Goal: Task Accomplishment & Management: Manage account settings

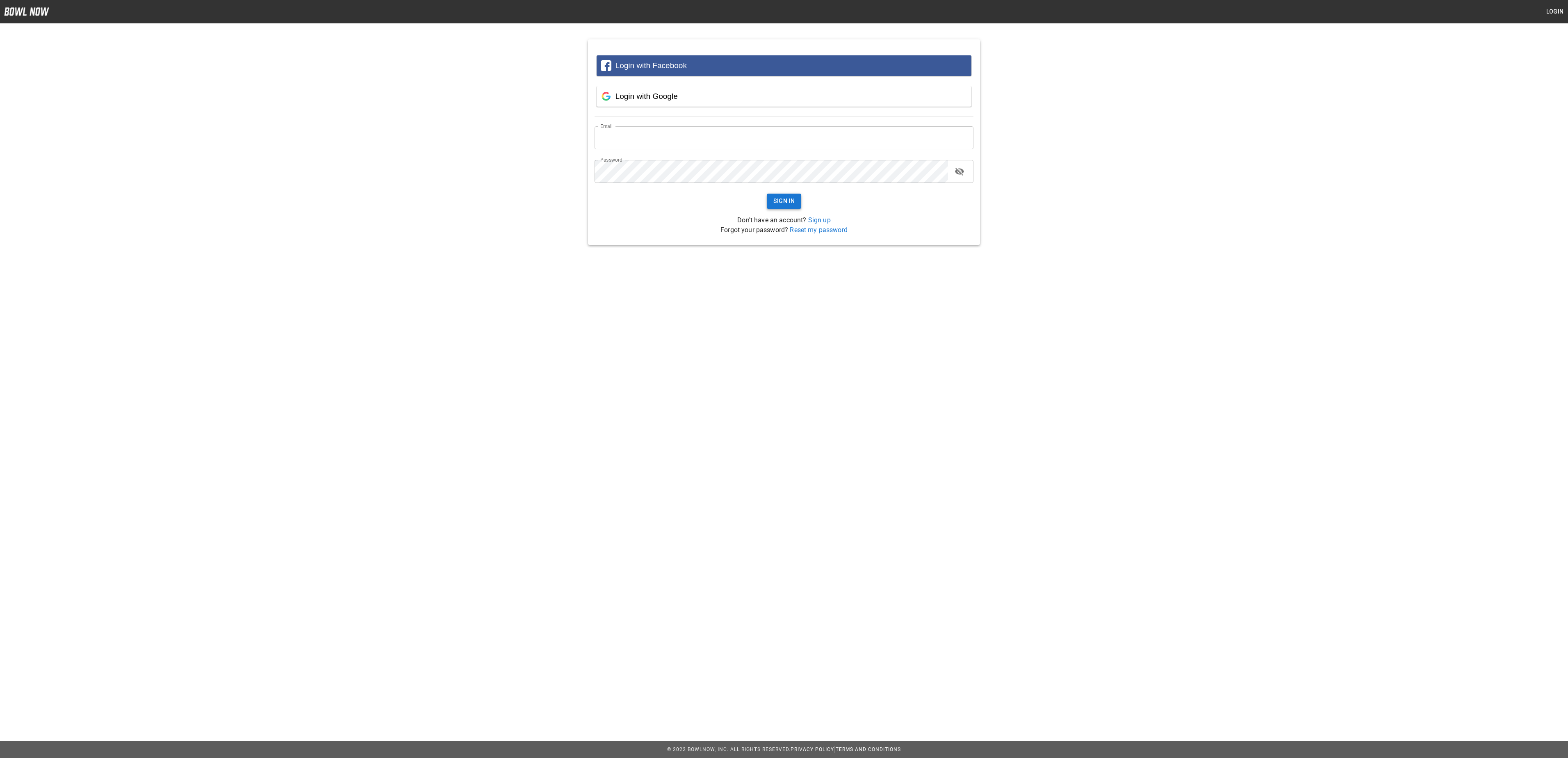
type input "**********"
click at [789, 200] on button "Sign In" at bounding box center [784, 201] width 35 height 15
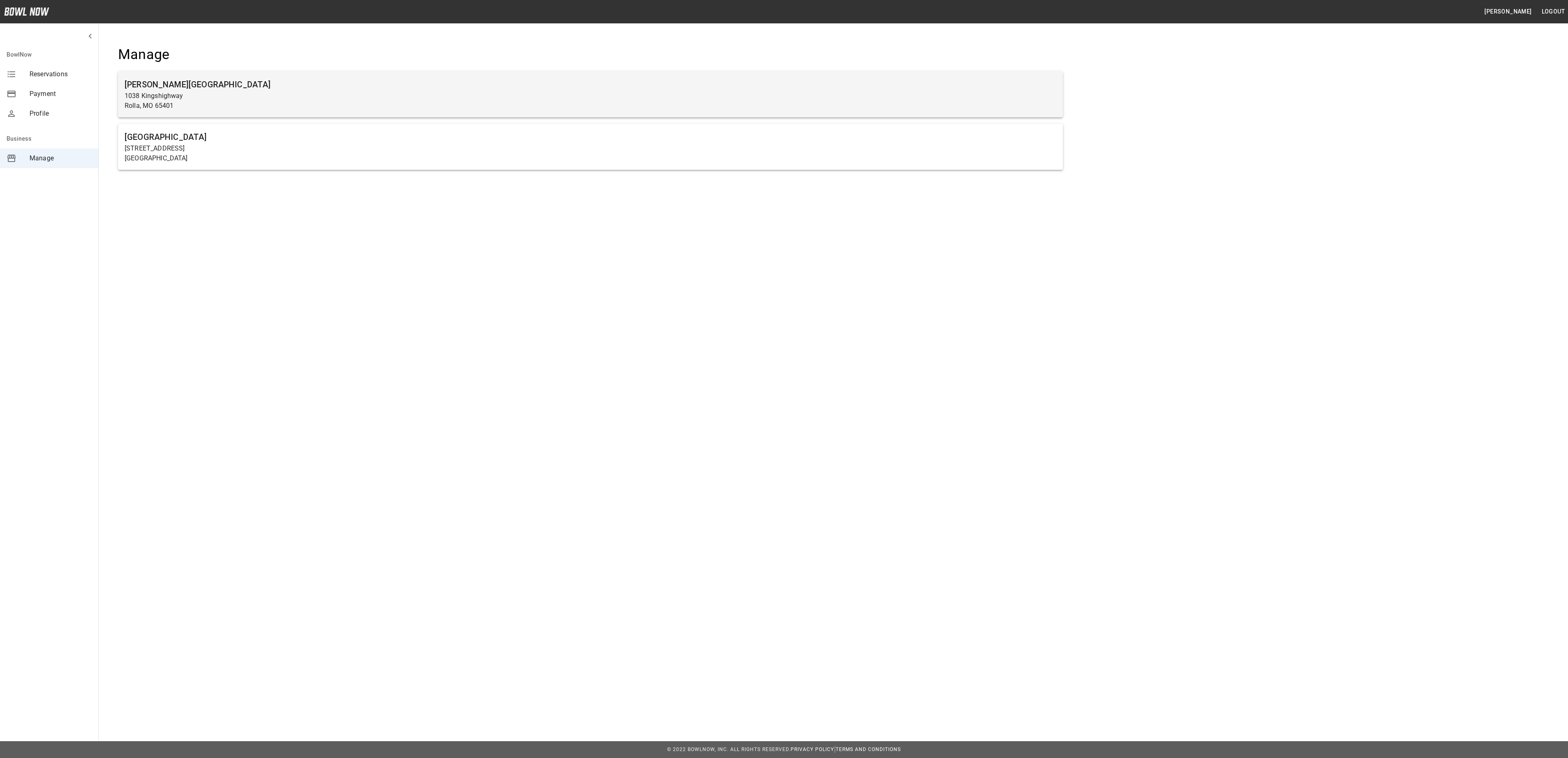
click at [342, 104] on p "Rolla, MO 65401" at bounding box center [590, 106] width 932 height 10
